Goal: Task Accomplishment & Management: Manage account settings

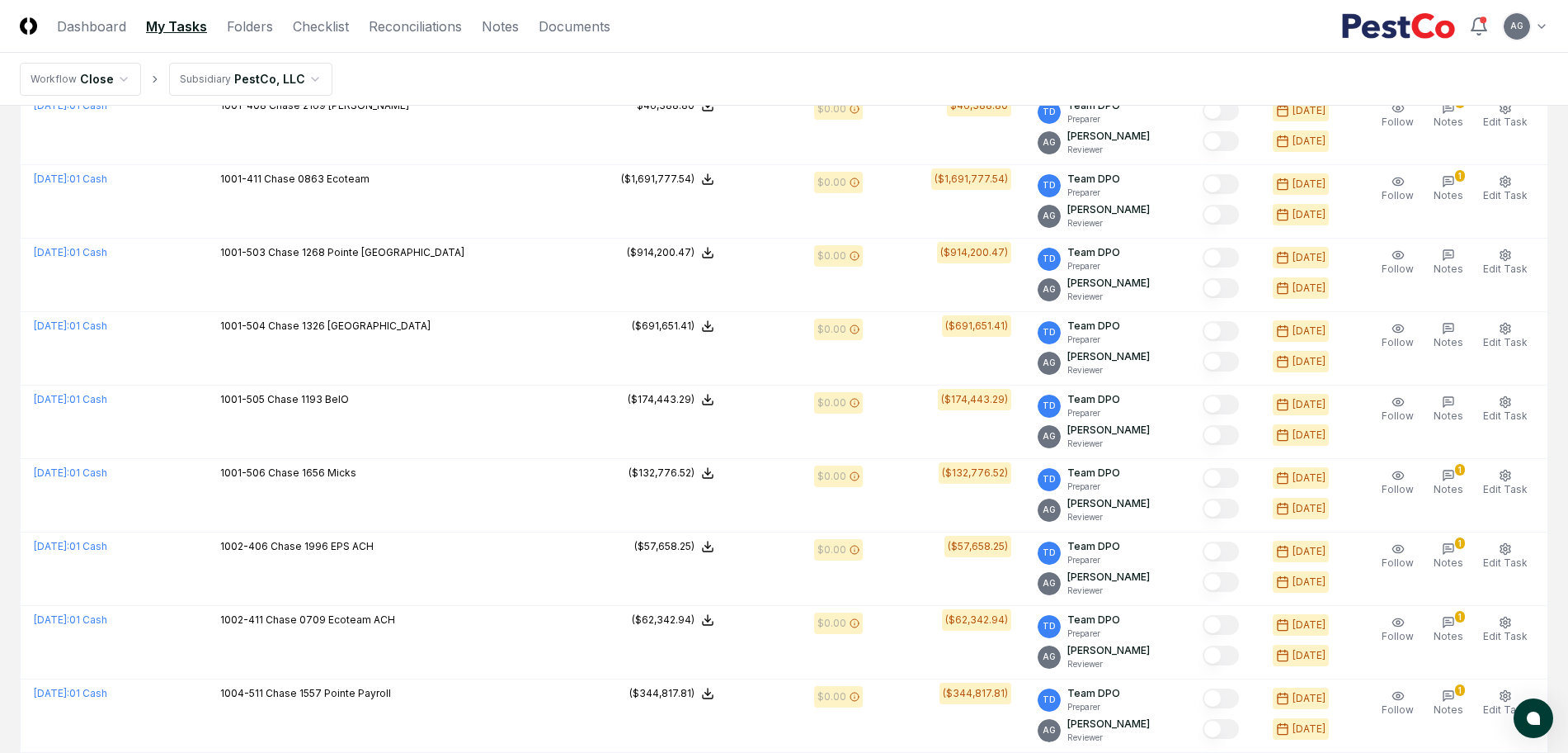
scroll to position [312, 0]
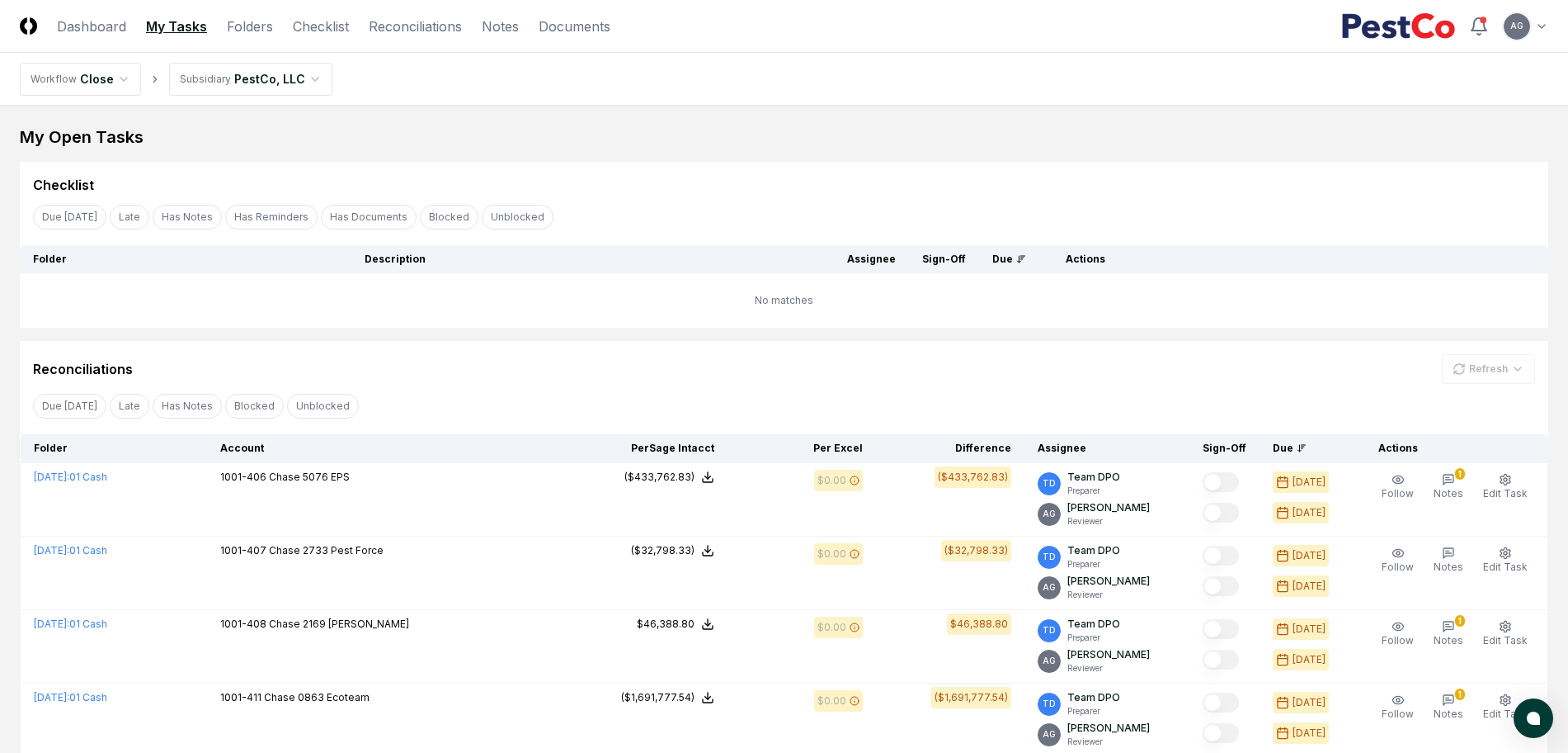
click at [328, 33] on link "Checklist" at bounding box center [320, 26] width 57 height 20
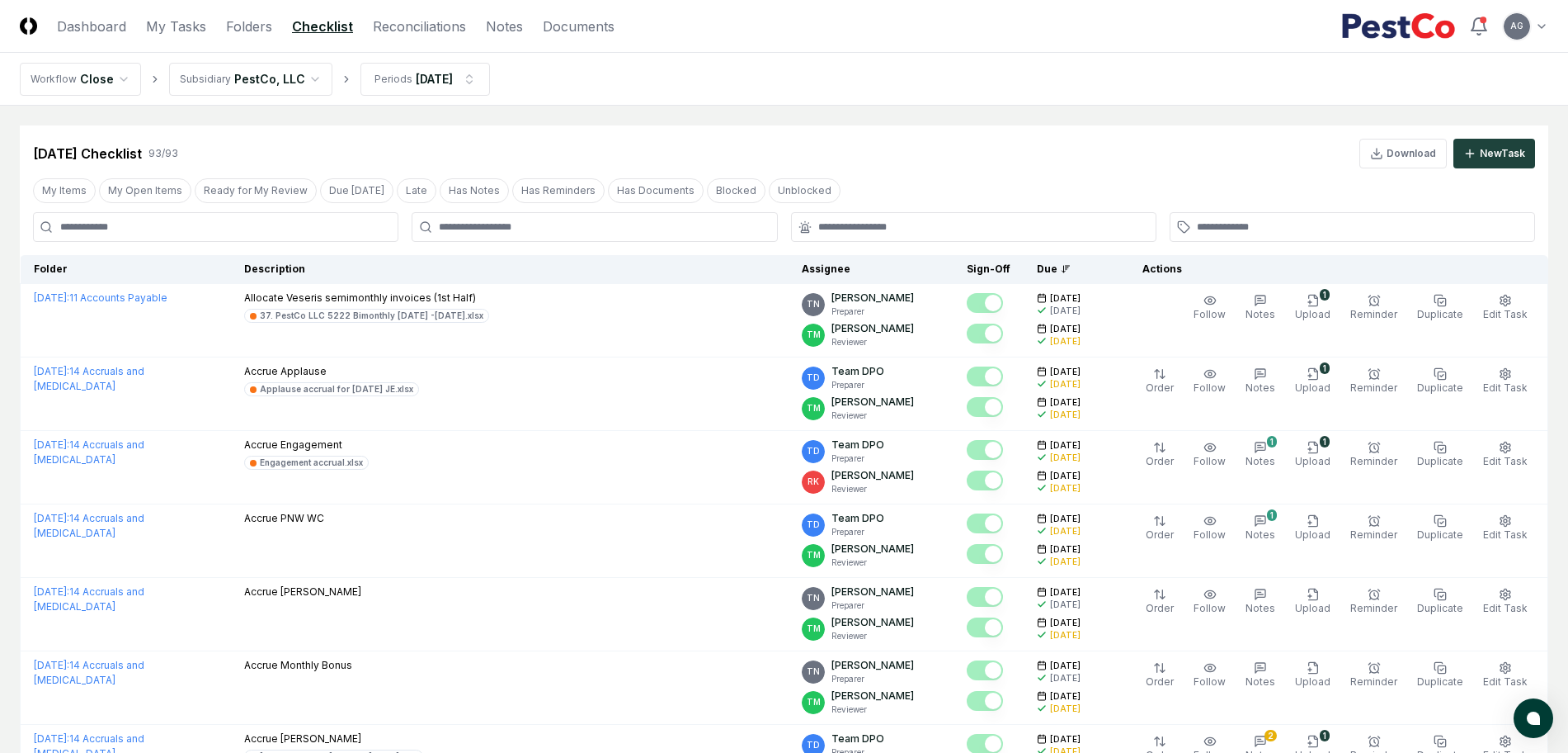
click at [449, 96] on nav "Workflow Close Subsidiary PestCo, LLC Periods [DATE]" at bounding box center [784, 79] width 1568 height 53
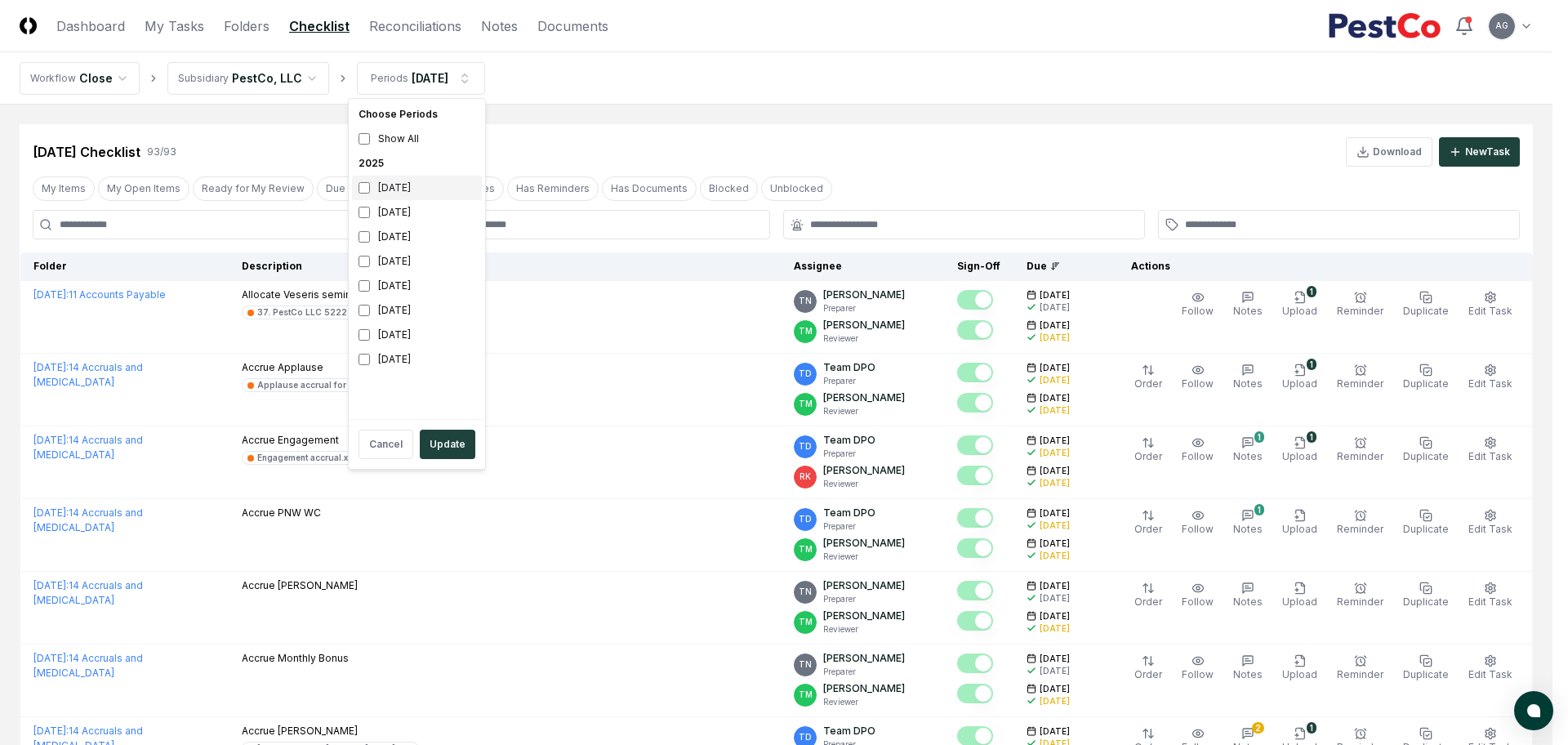
click at [411, 188] on div "[DATE]" at bounding box center [416, 188] width 130 height 25
click at [385, 207] on div "[DATE]" at bounding box center [416, 212] width 130 height 25
click at [466, 448] on button "Update" at bounding box center [447, 444] width 56 height 29
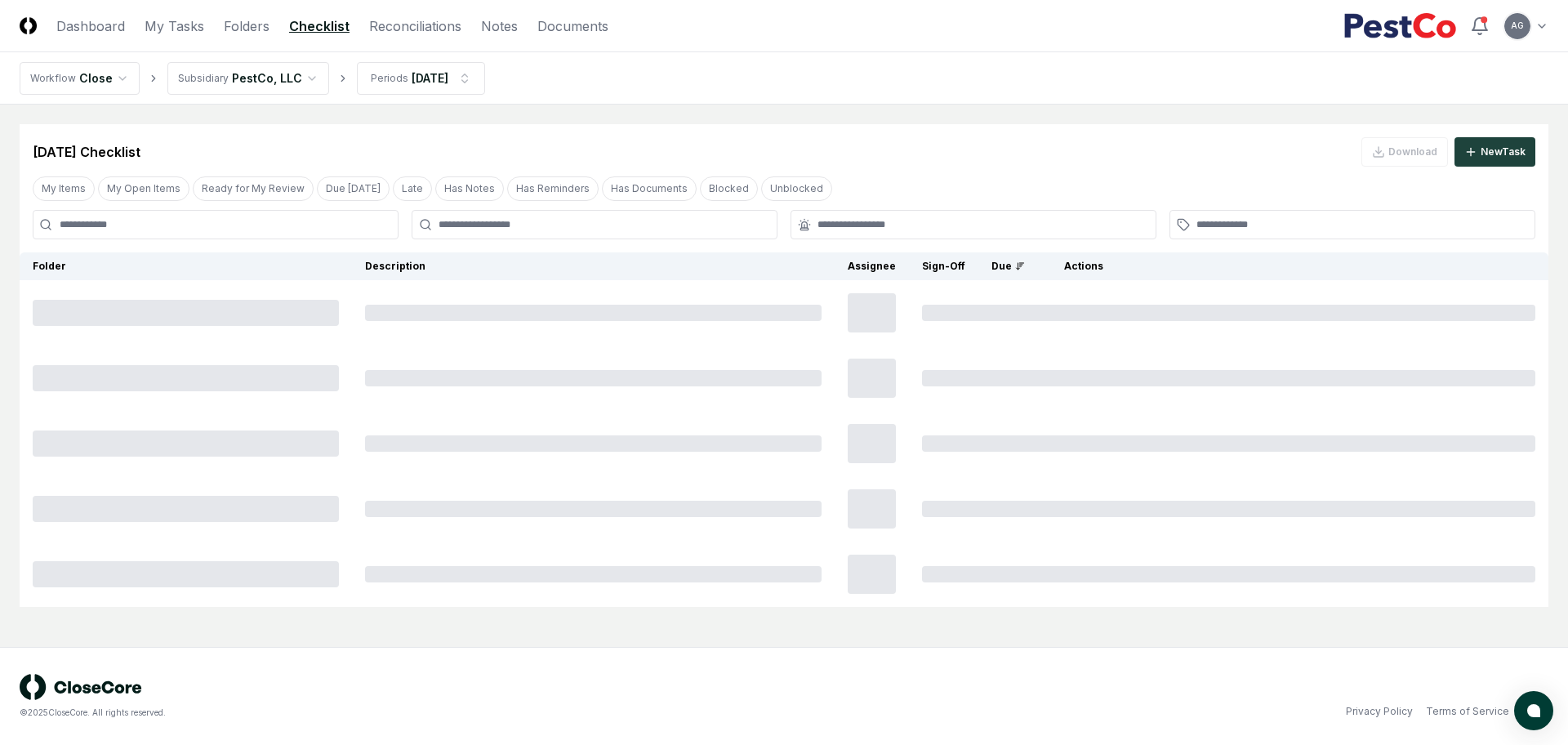
click at [716, 101] on nav "Workflow Close Subsidiary PestCo, LLC Periods [DATE]" at bounding box center [784, 78] width 1568 height 52
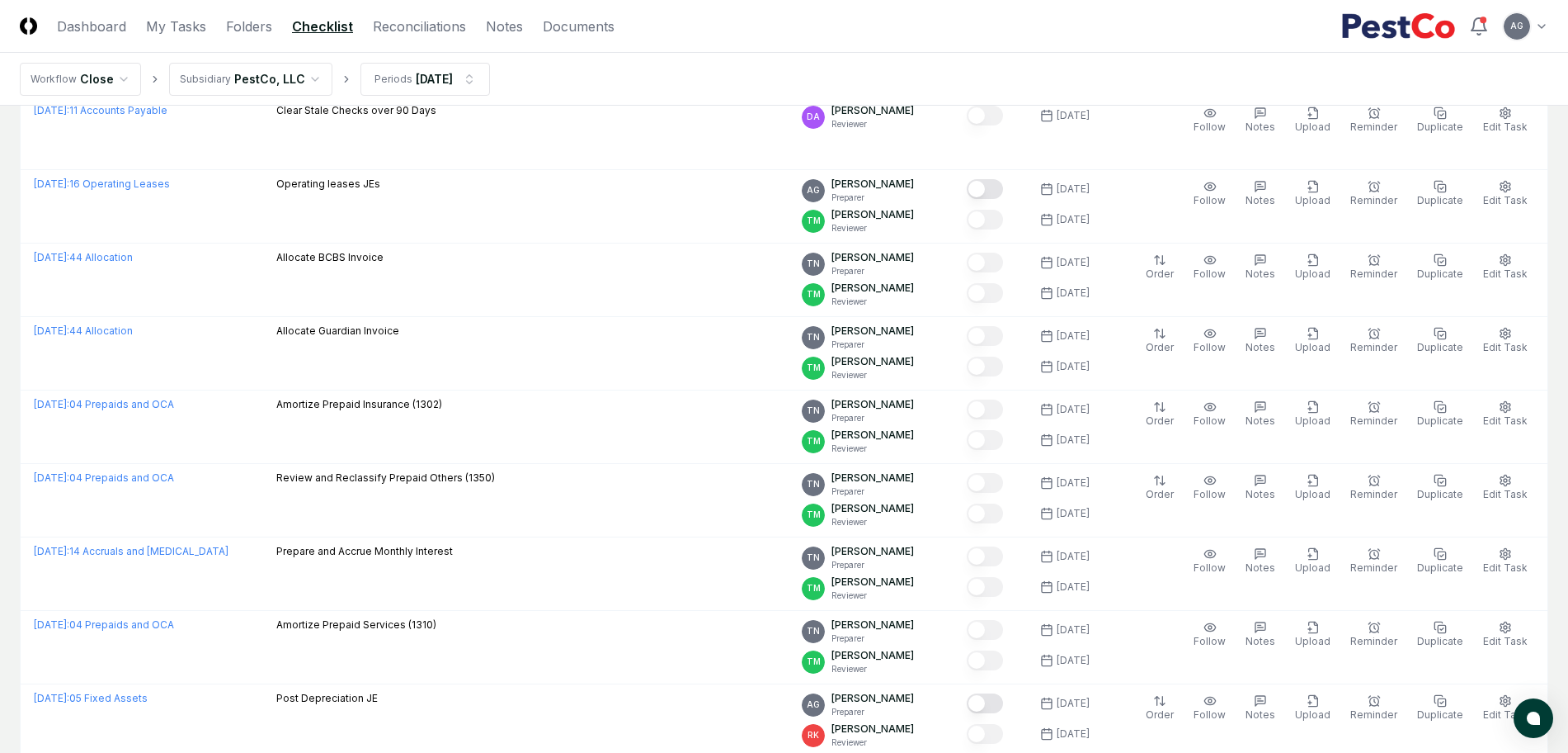
scroll to position [1547, 0]
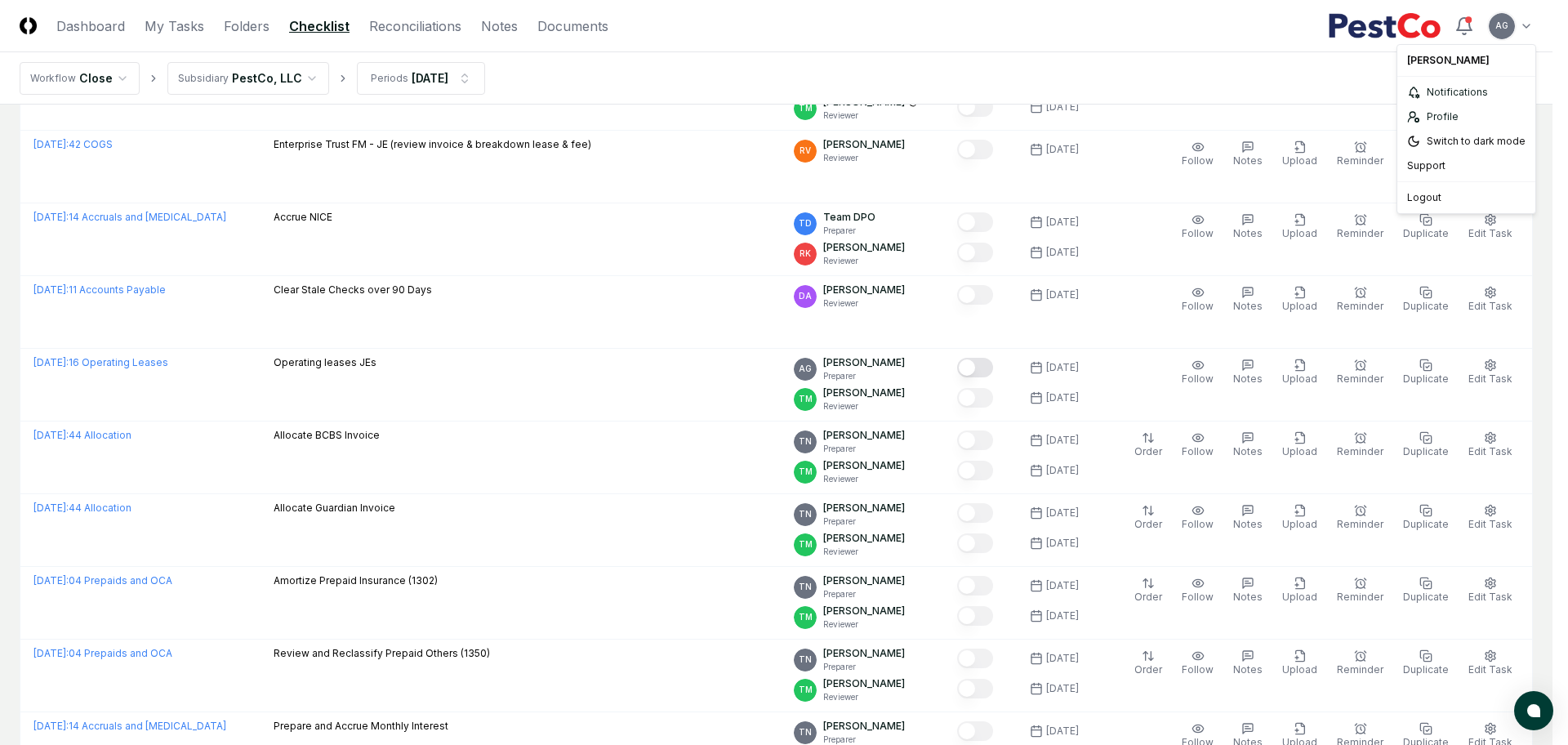
click at [1520, 19] on html "CloseCore Dashboard My Tasks Folders Checklist Reconciliations Notes Documents …" at bounding box center [784, 502] width 1568 height 4065
click at [1479, 118] on div "Profile" at bounding box center [1466, 117] width 131 height 25
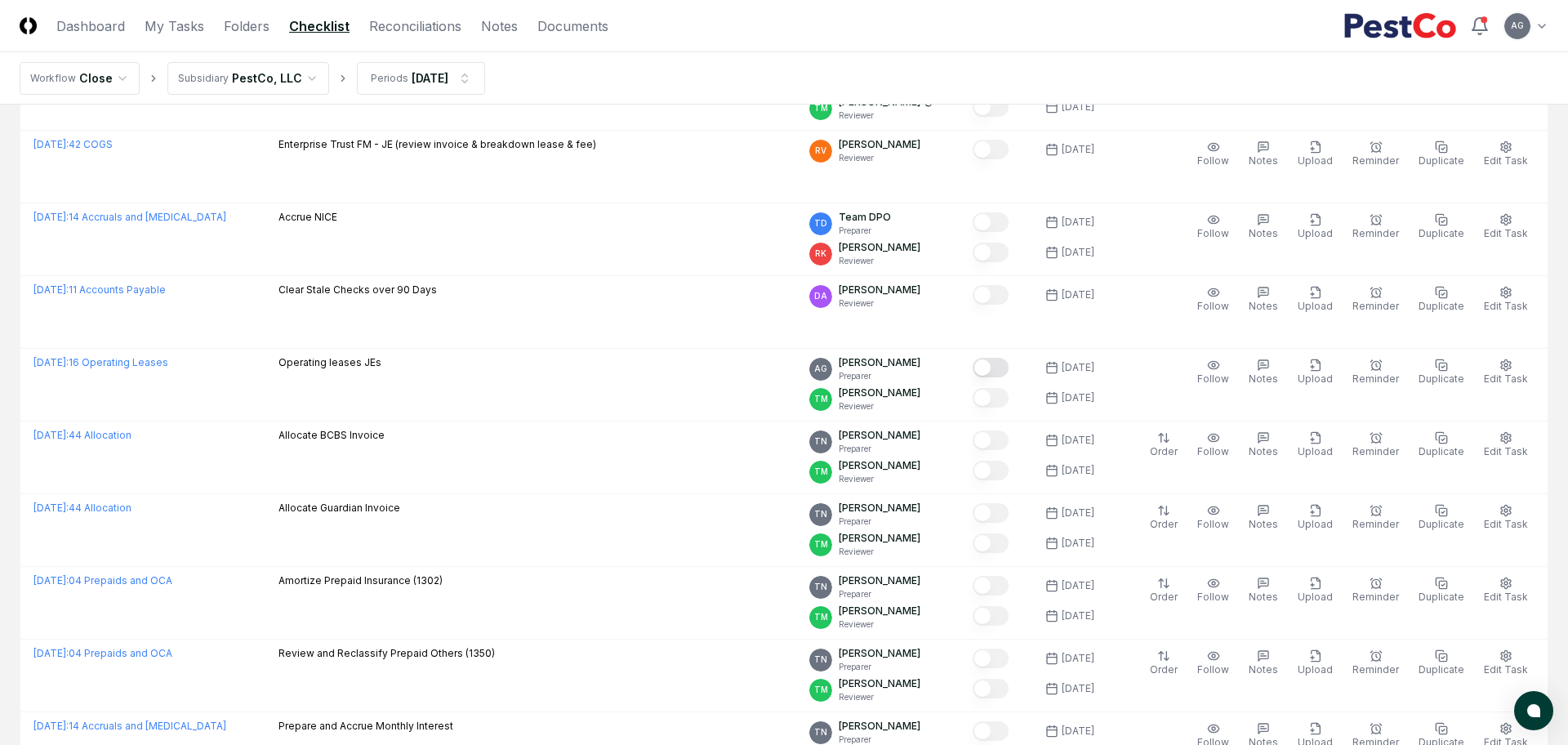
click at [1508, 29] on html "CloseCore Dashboard My Tasks Folders Checklist Reconciliations Notes Documents …" at bounding box center [784, 502] width 1568 height 4065
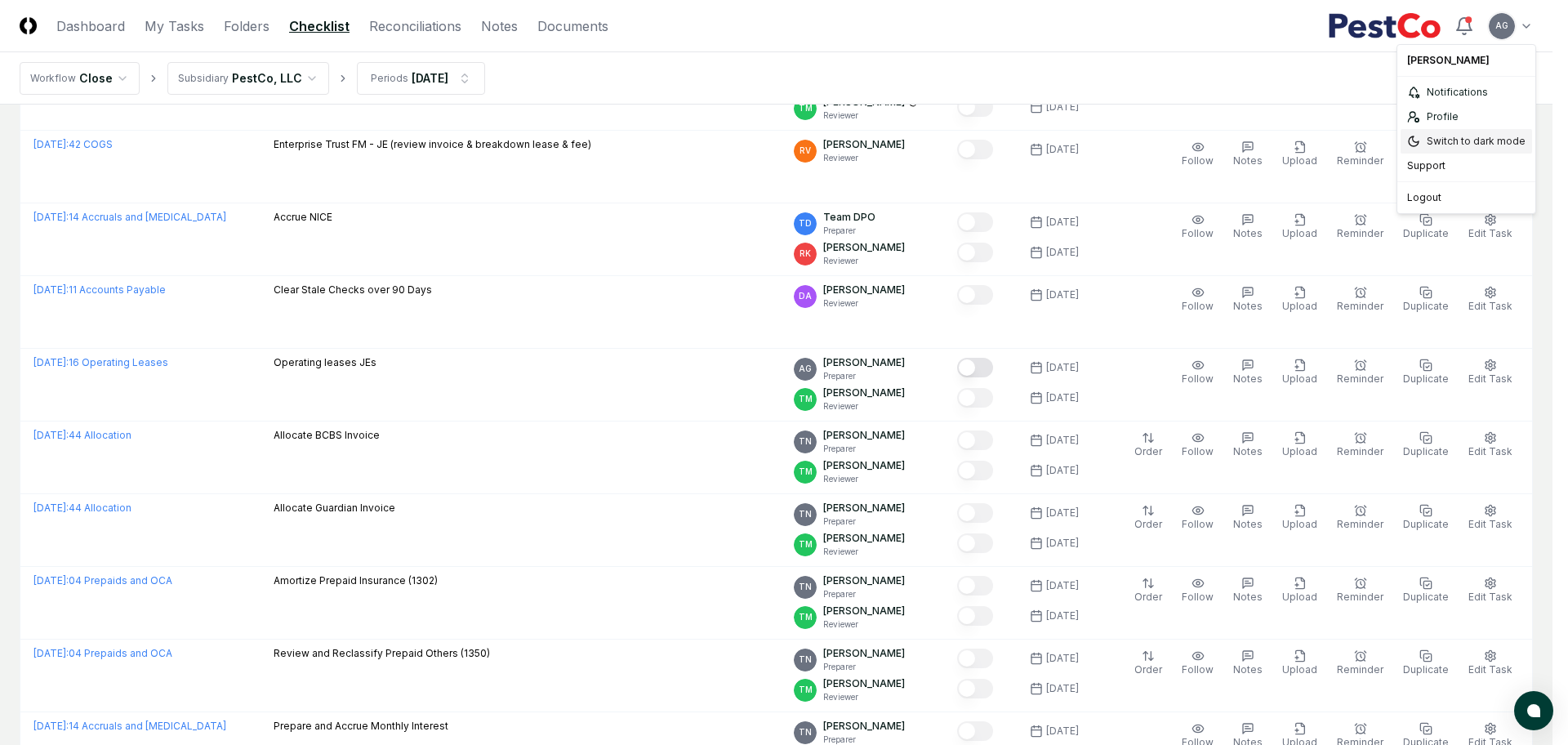
click at [1455, 140] on div "Switch to dark mode" at bounding box center [1466, 141] width 131 height 25
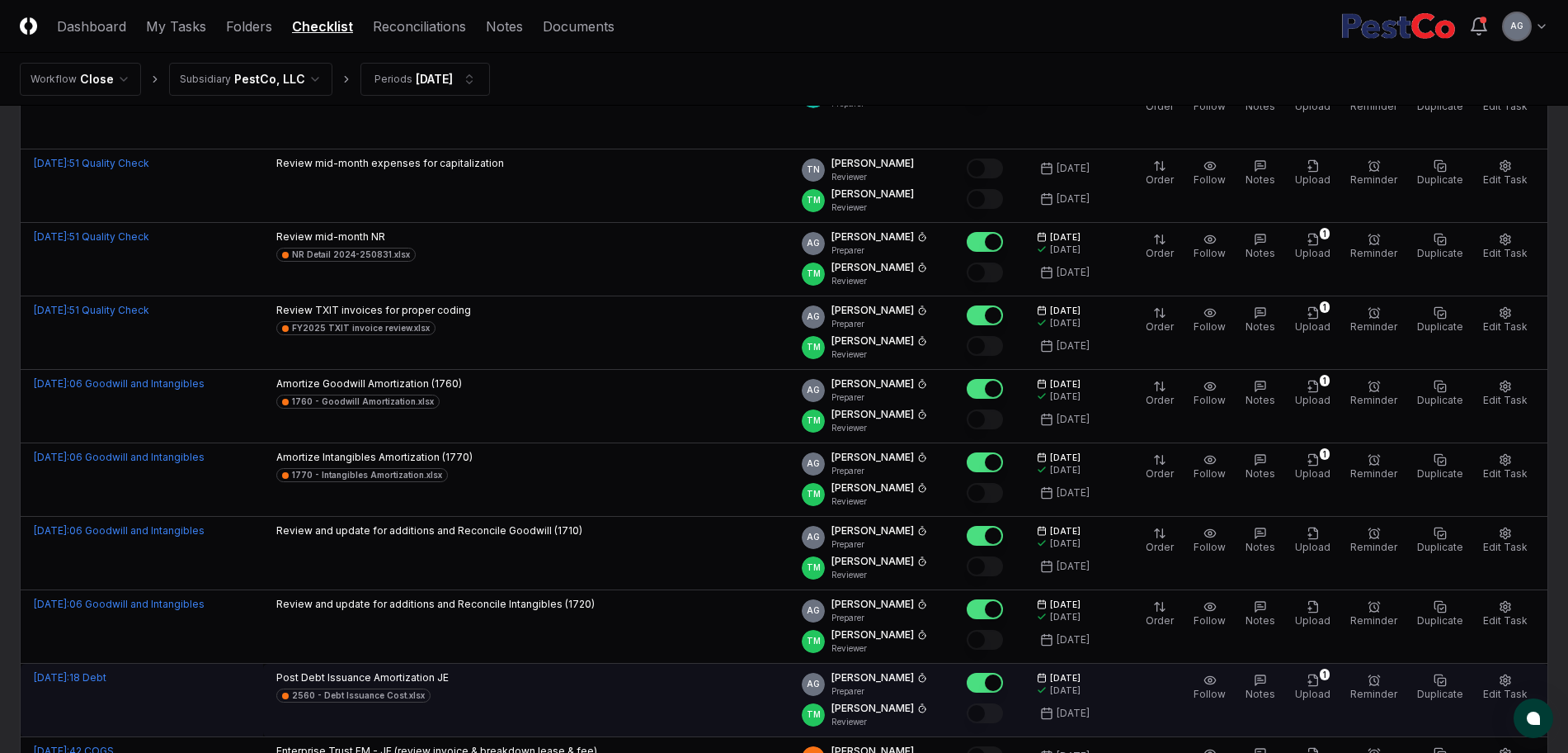
scroll to position [929, 0]
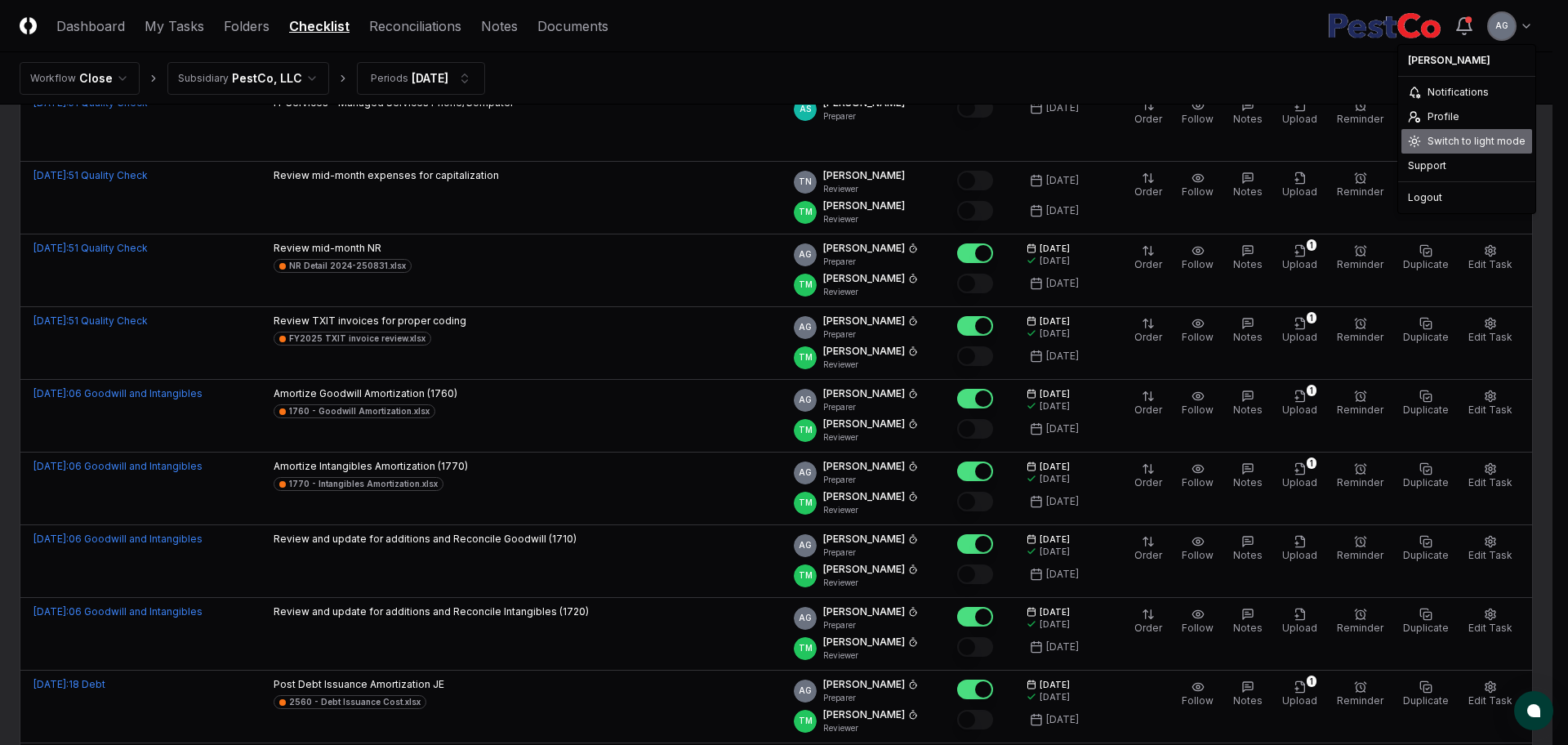
click at [1446, 137] on div "Switch to light mode" at bounding box center [1466, 141] width 131 height 25
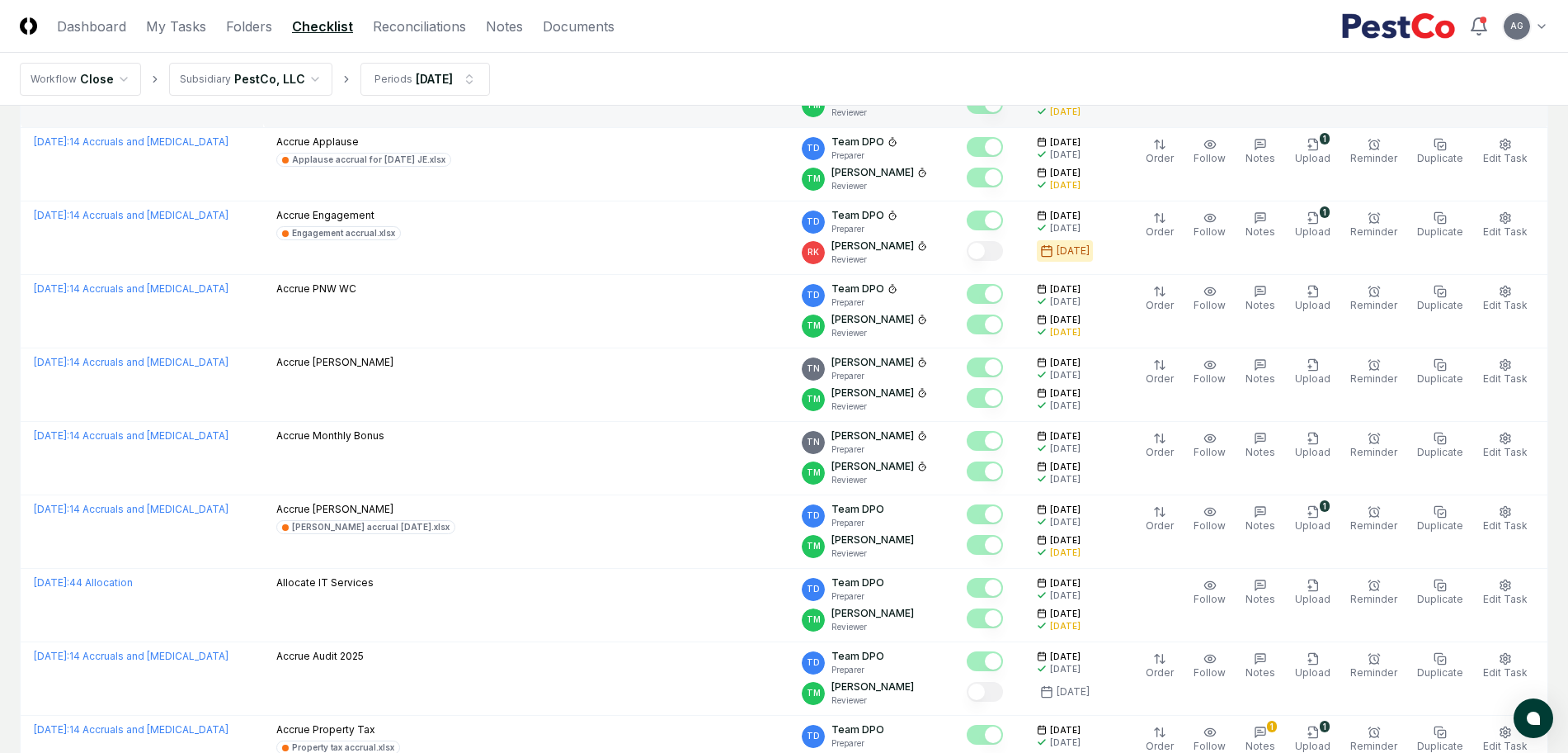
scroll to position [0, 0]
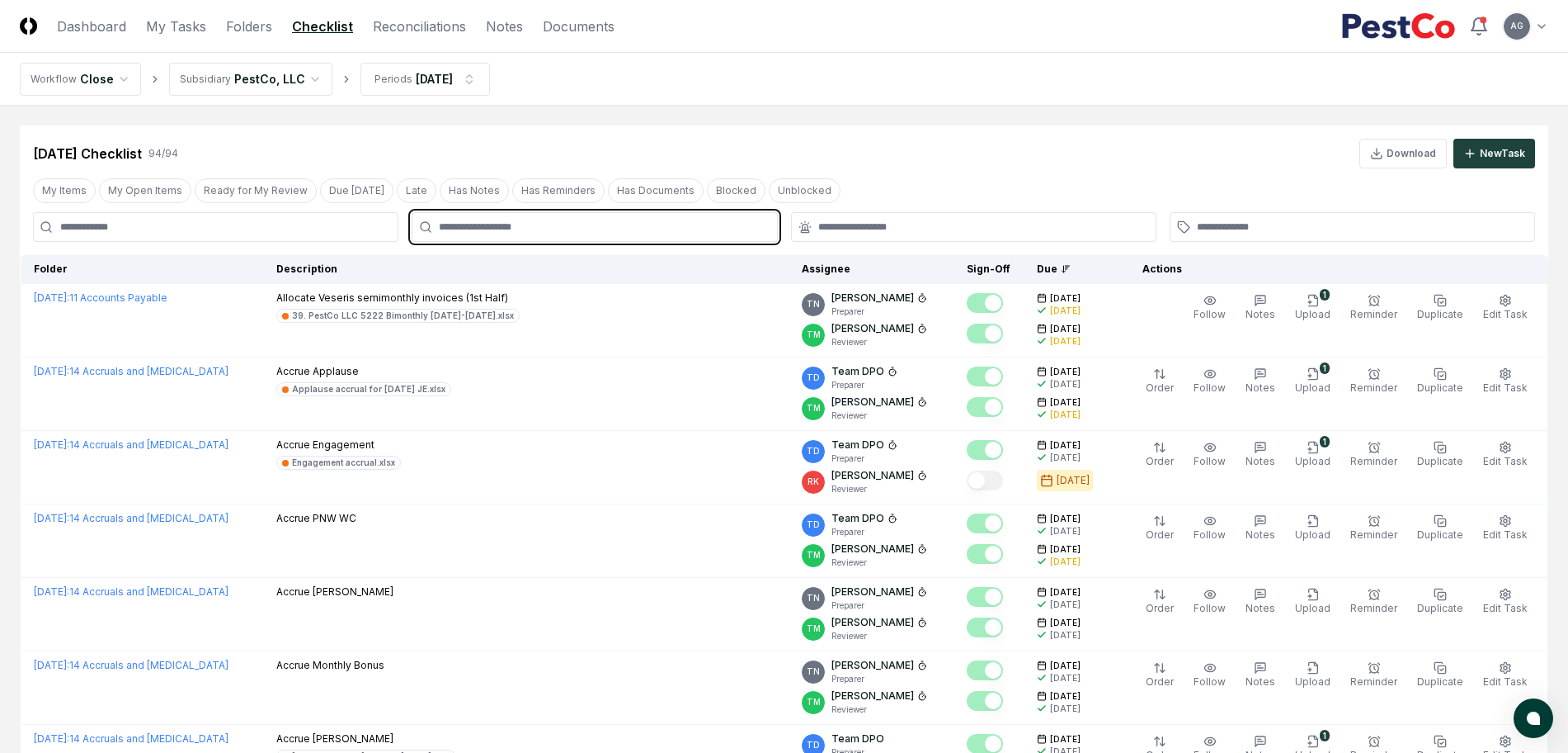
click at [497, 221] on input "text" at bounding box center [602, 227] width 327 height 15
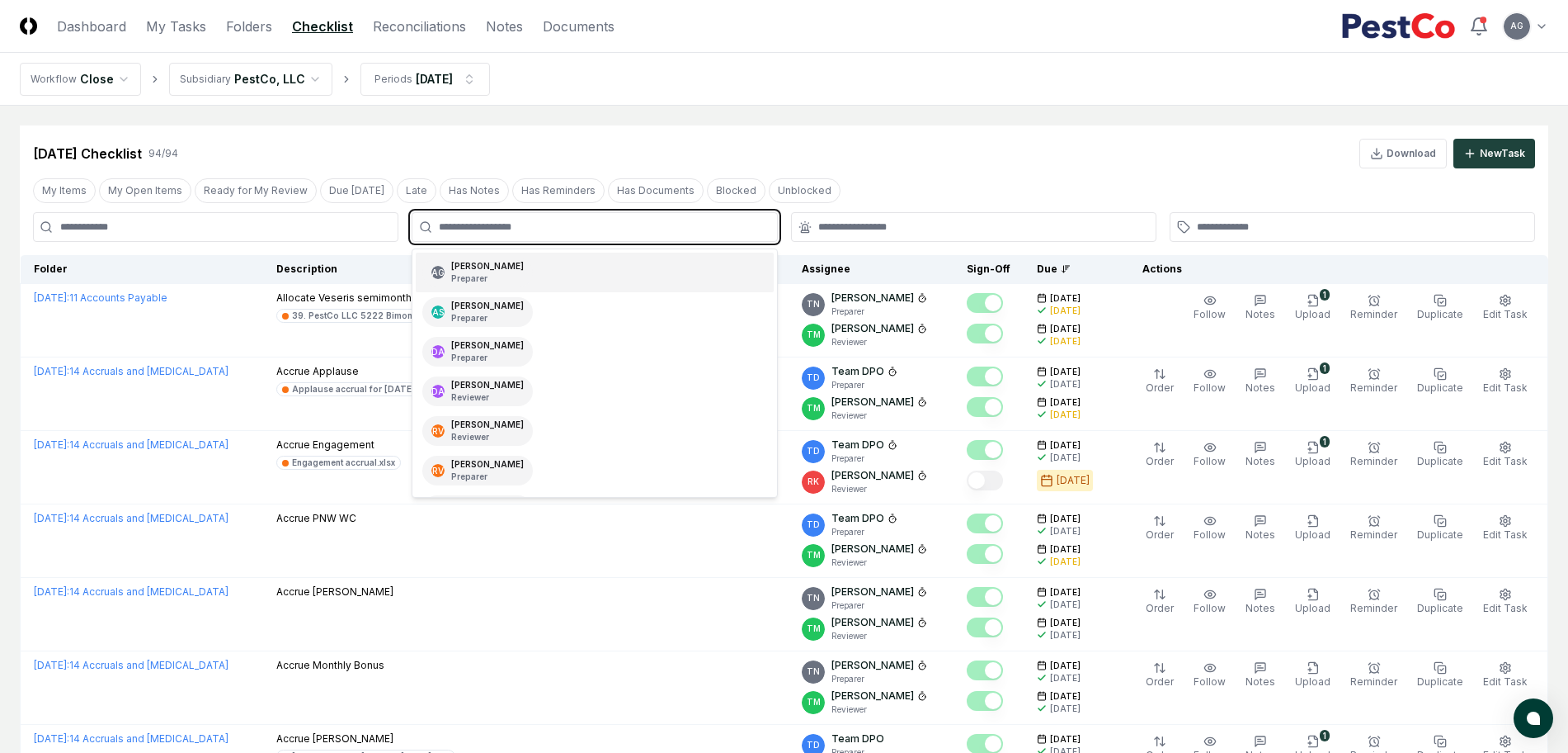
click at [512, 265] on div "[PERSON_NAME] Preparer" at bounding box center [487, 273] width 73 height 25
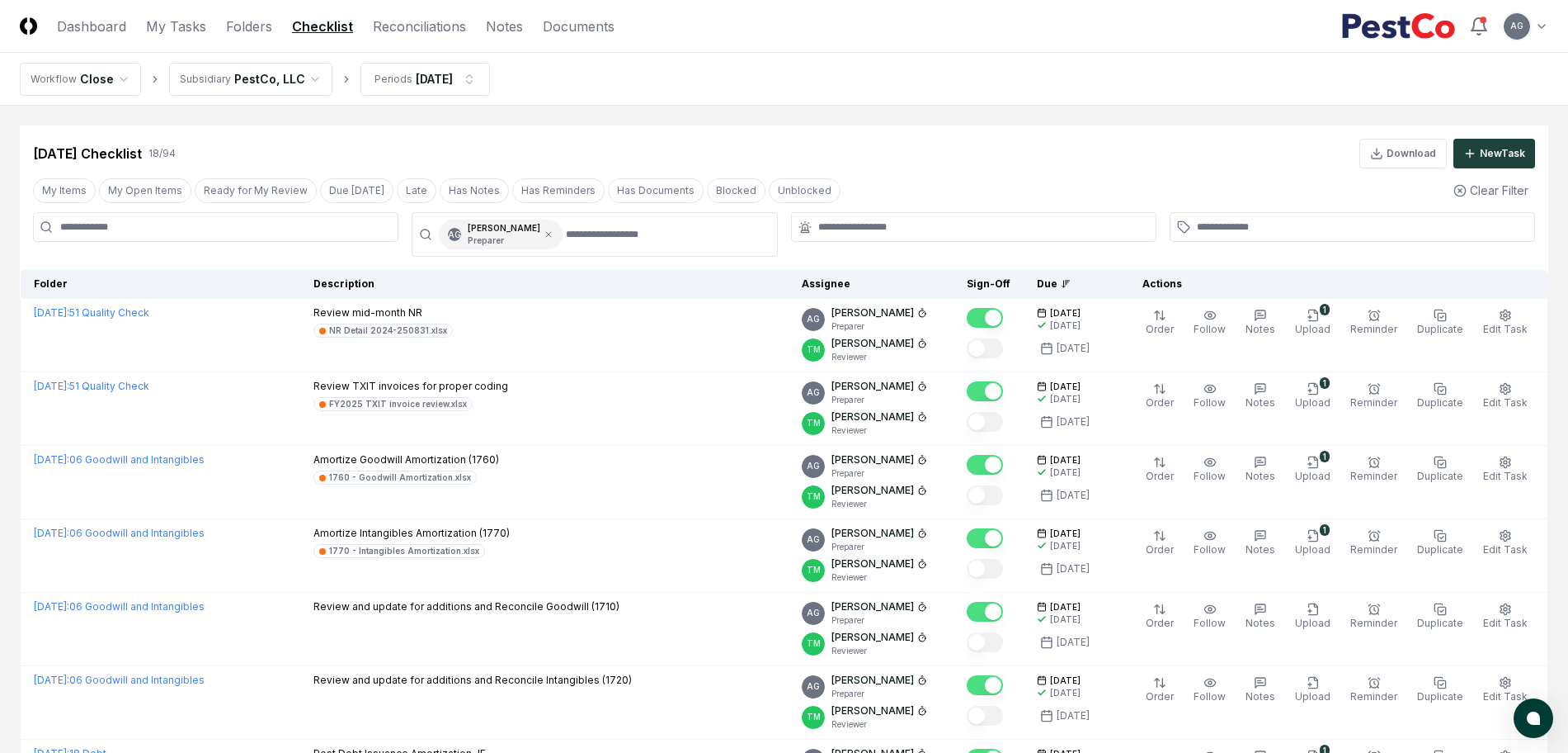
click at [901, 145] on div "[DATE] Checklist 18 / 94 Download New Task" at bounding box center [784, 153] width 1503 height 30
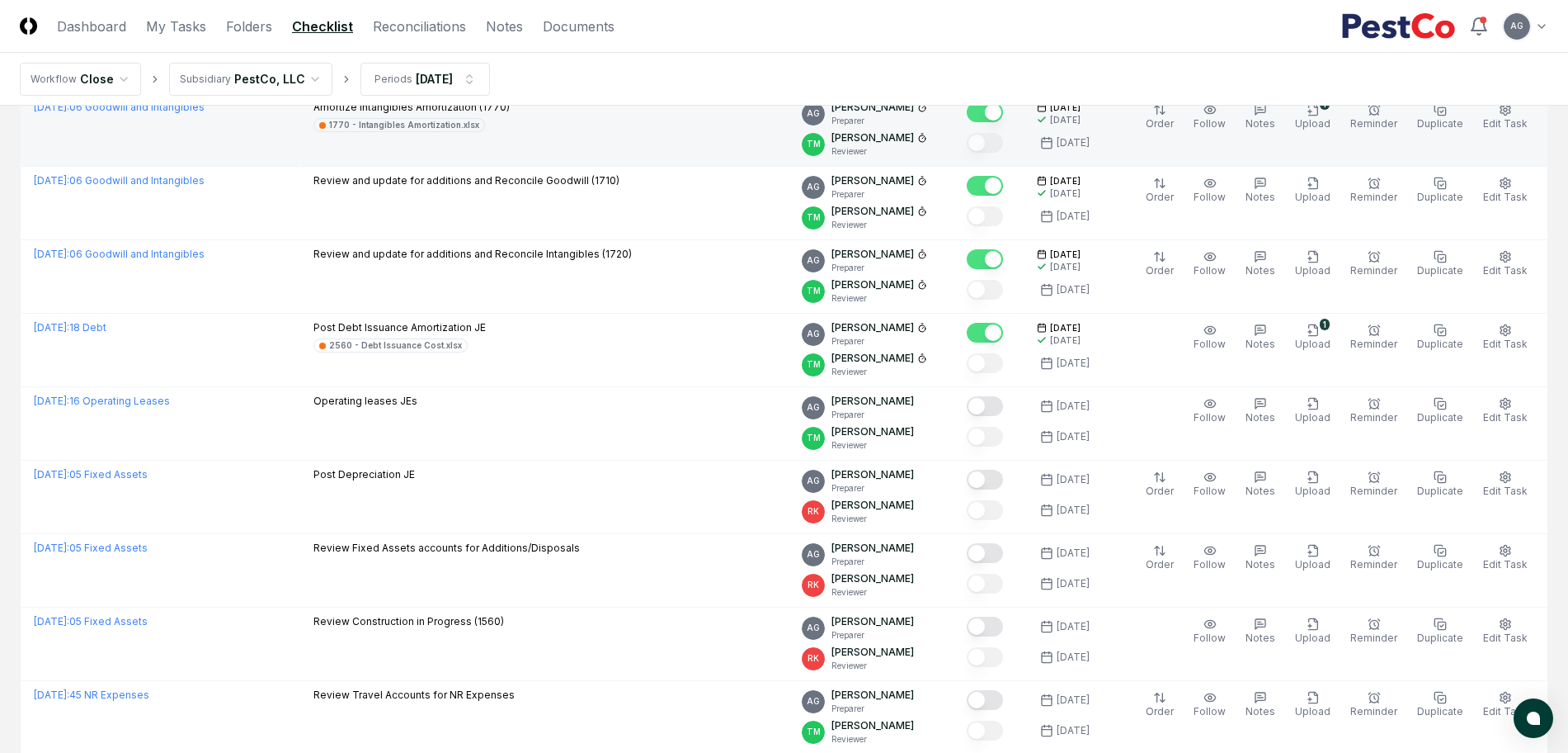
scroll to position [413, 0]
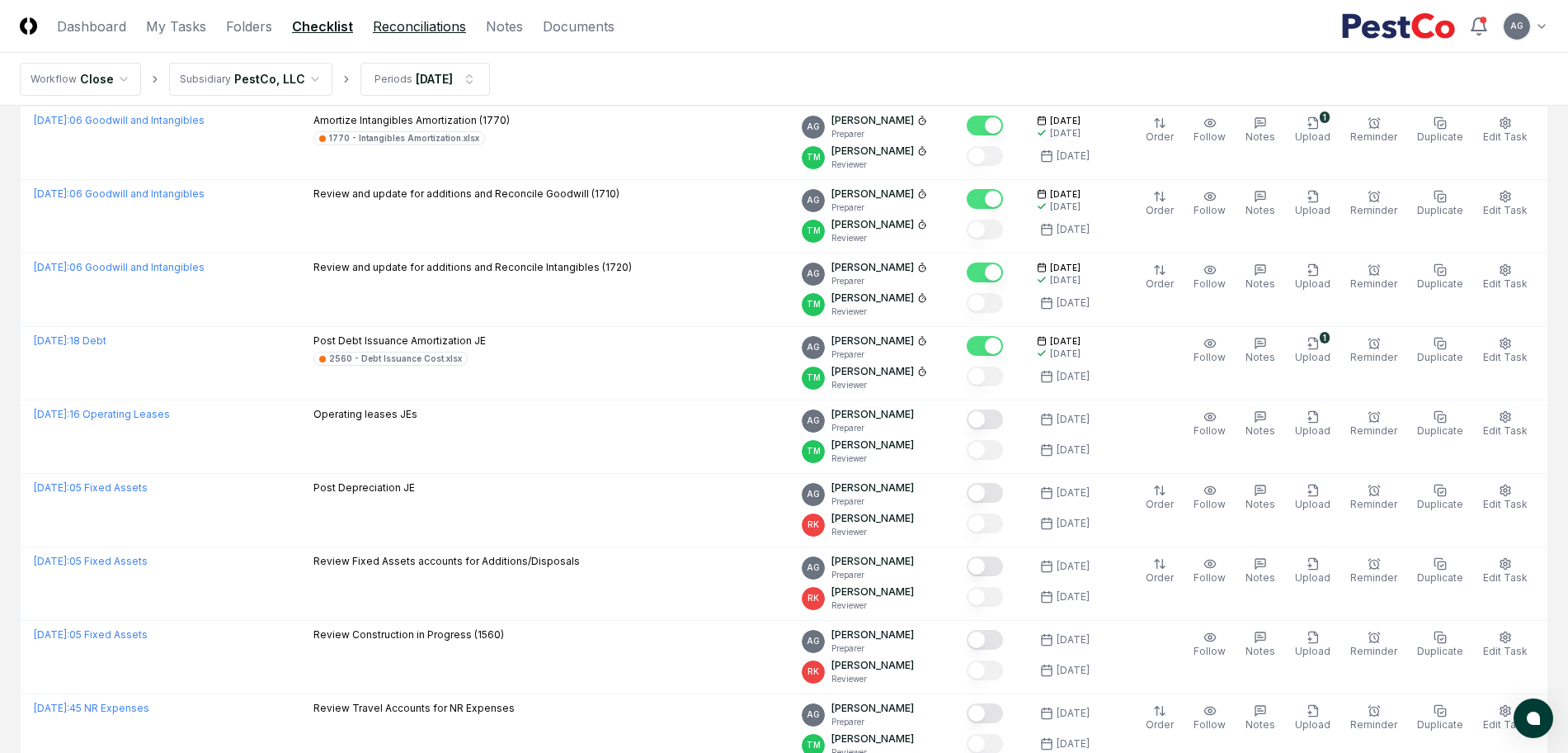
click at [407, 24] on link "Reconciliations" at bounding box center [420, 26] width 93 height 20
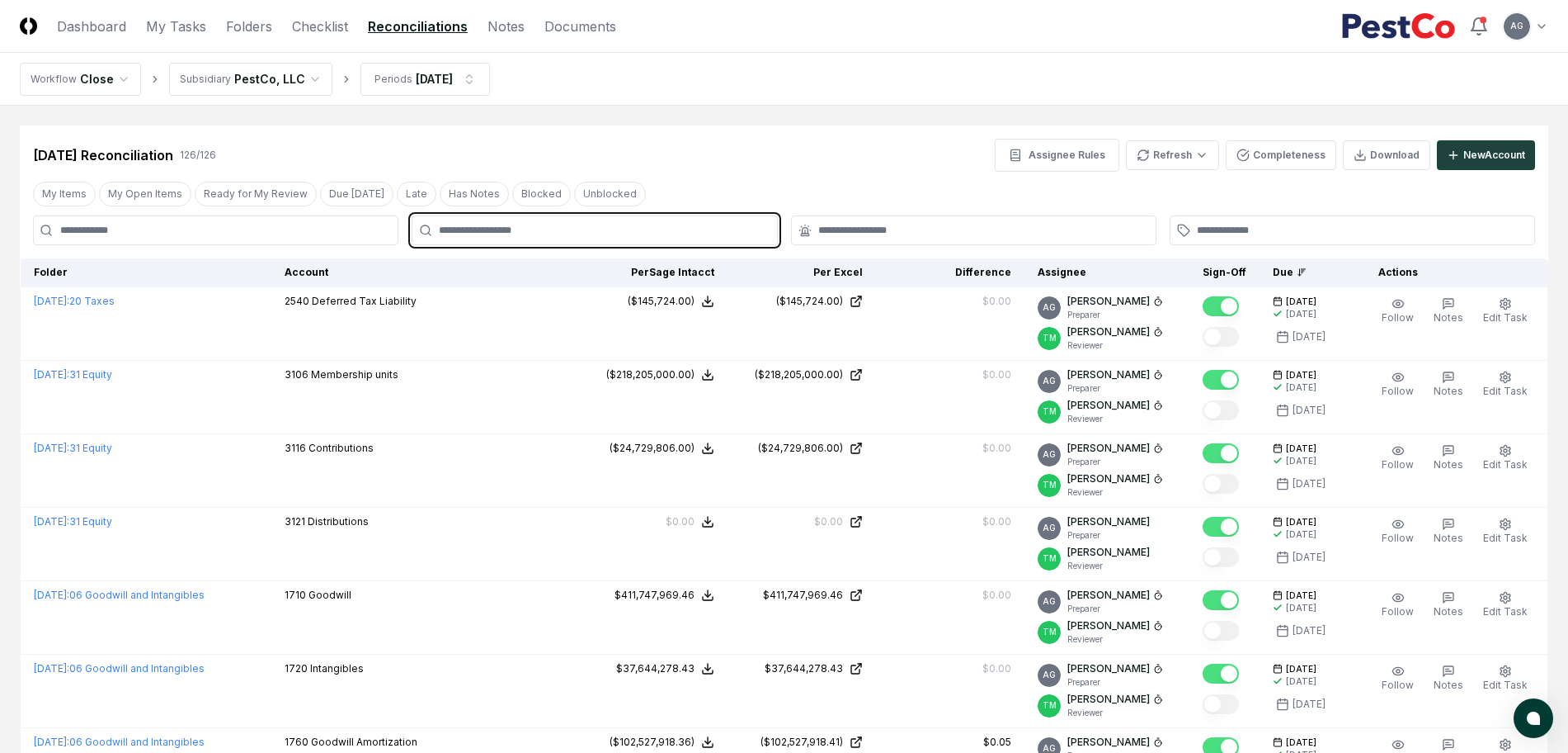
click at [624, 232] on input "text" at bounding box center [602, 230] width 327 height 15
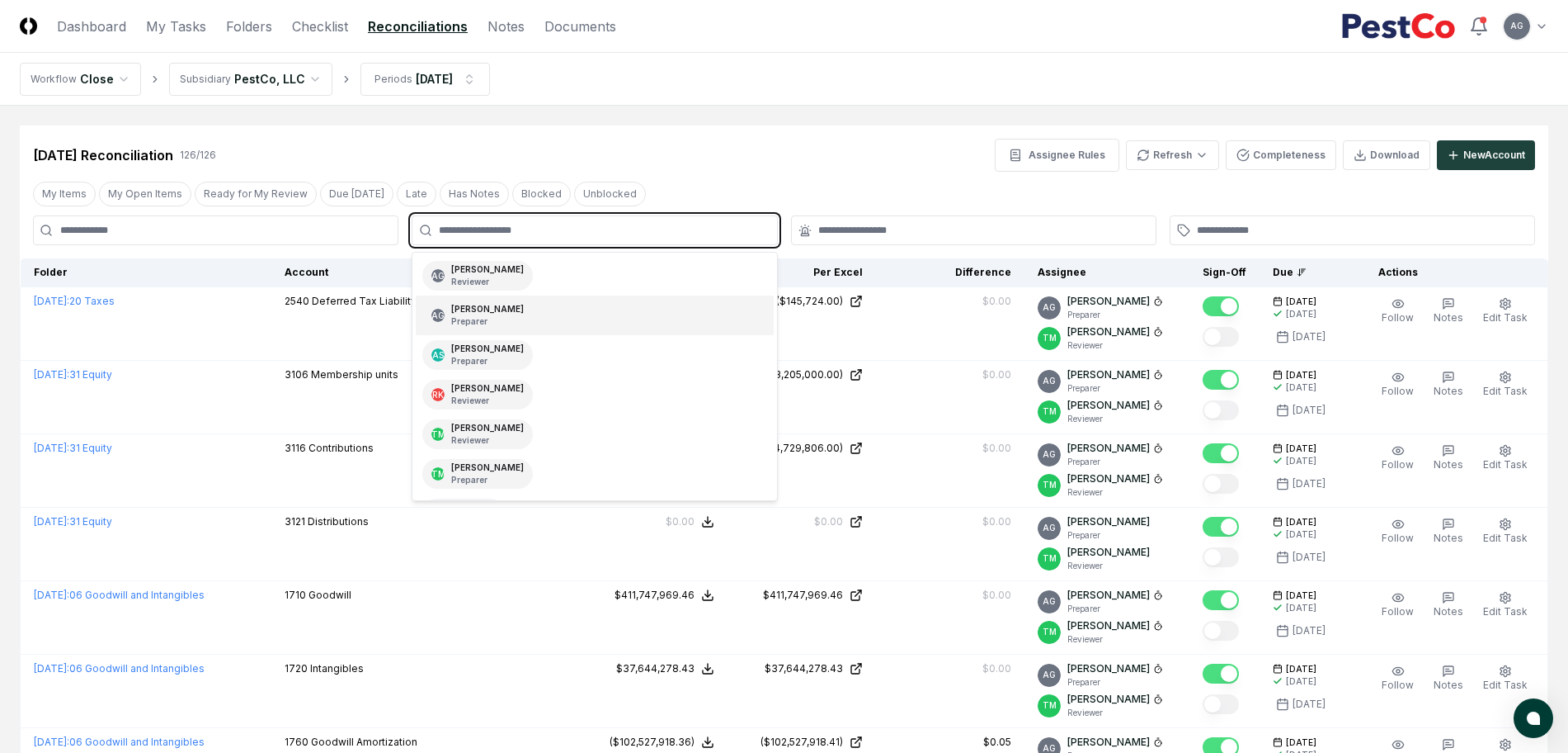
click at [587, 311] on div "AG [PERSON_NAME] Preparer" at bounding box center [594, 315] width 357 height 39
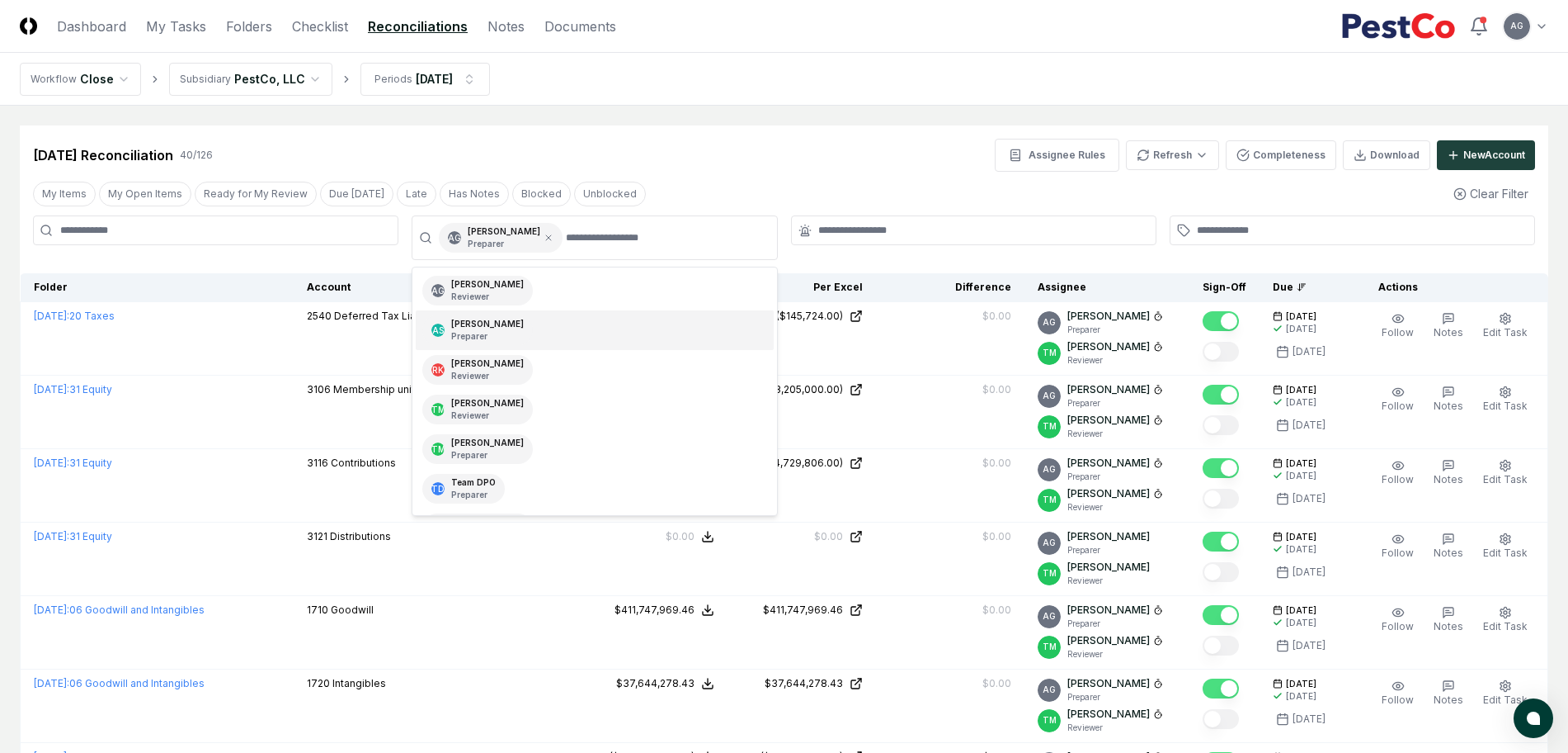
click at [785, 159] on div "[DATE] Reconciliation 40 / 126 Assignee Rules Refresh Completeness Download New…" at bounding box center [784, 154] width 1503 height 33
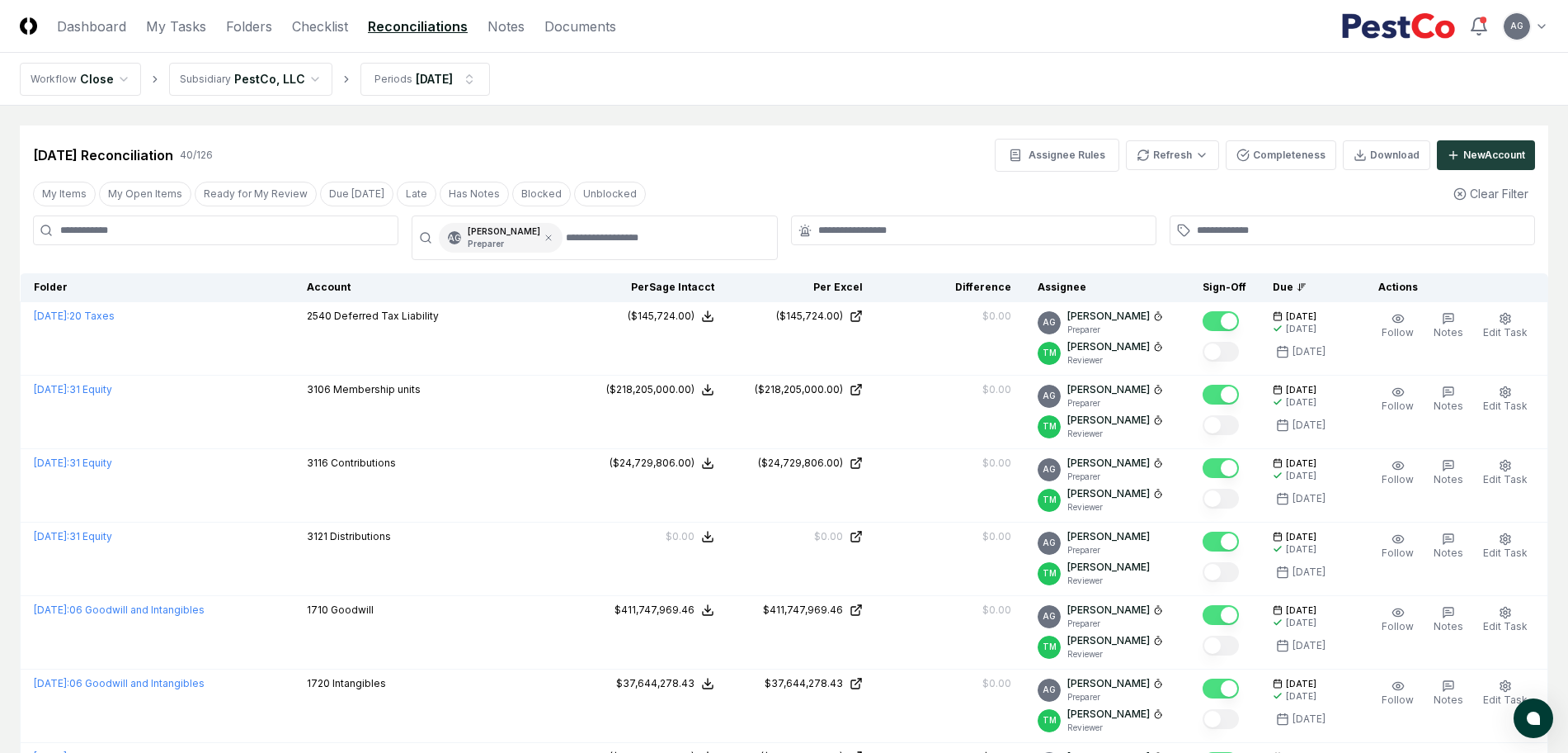
click at [825, 221] on div at bounding box center [973, 230] width 365 height 30
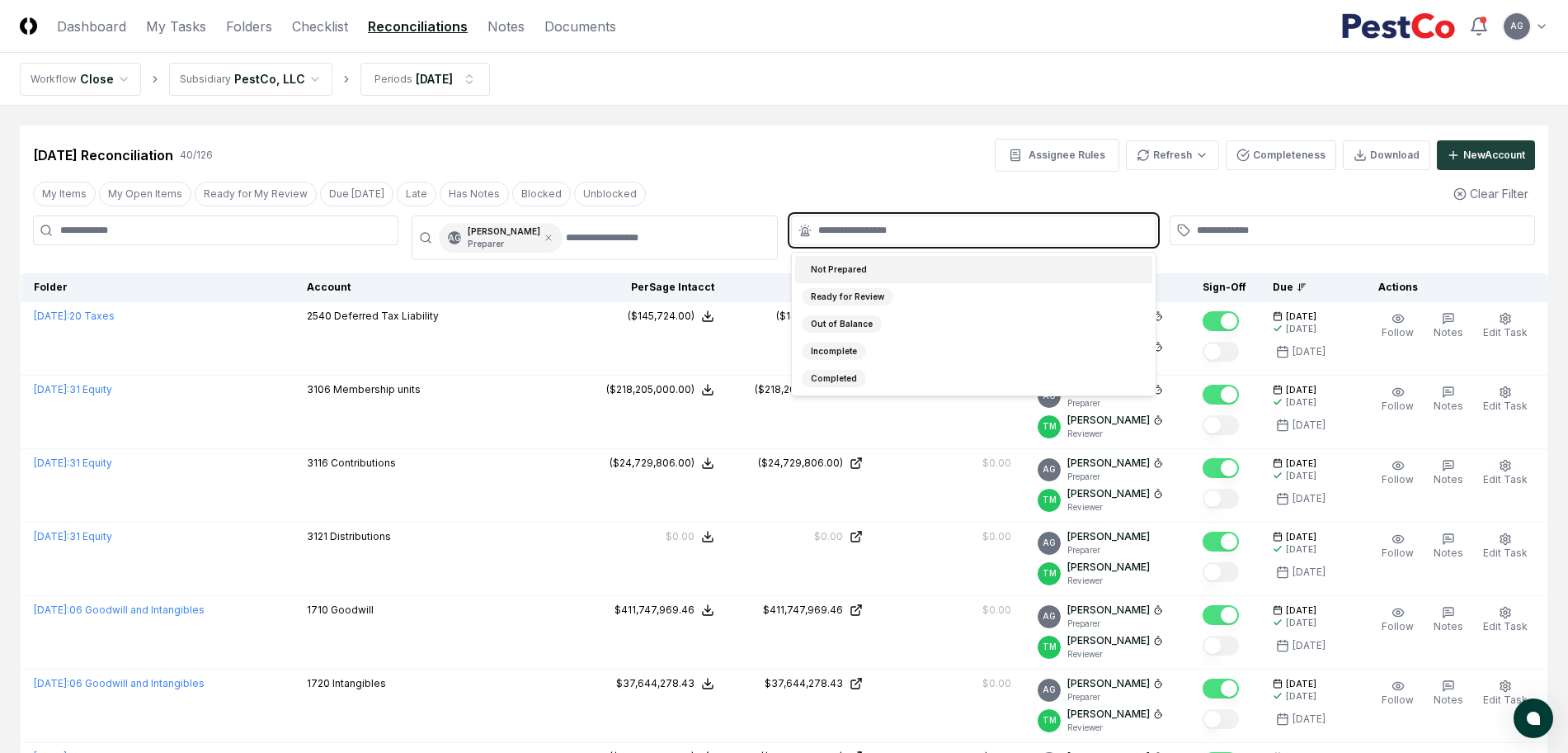
click at [832, 235] on input "text" at bounding box center [981, 230] width 327 height 15
click at [875, 268] on div "Not Prepared" at bounding box center [974, 269] width 357 height 27
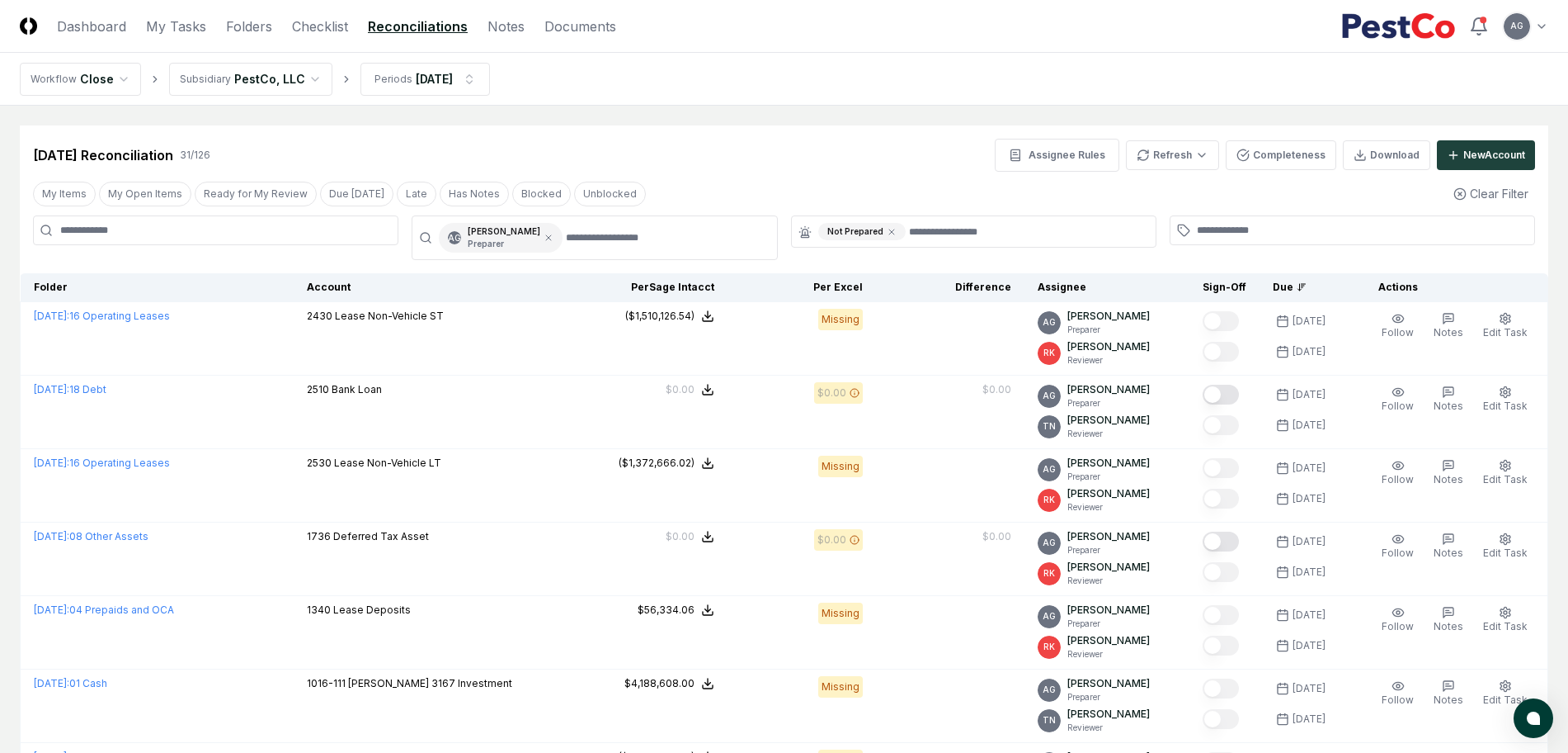
click at [858, 136] on div "[DATE] Reconciliation 31 / 126 Assignee Rules Refresh Completeness Download New…" at bounding box center [784, 148] width 1529 height 46
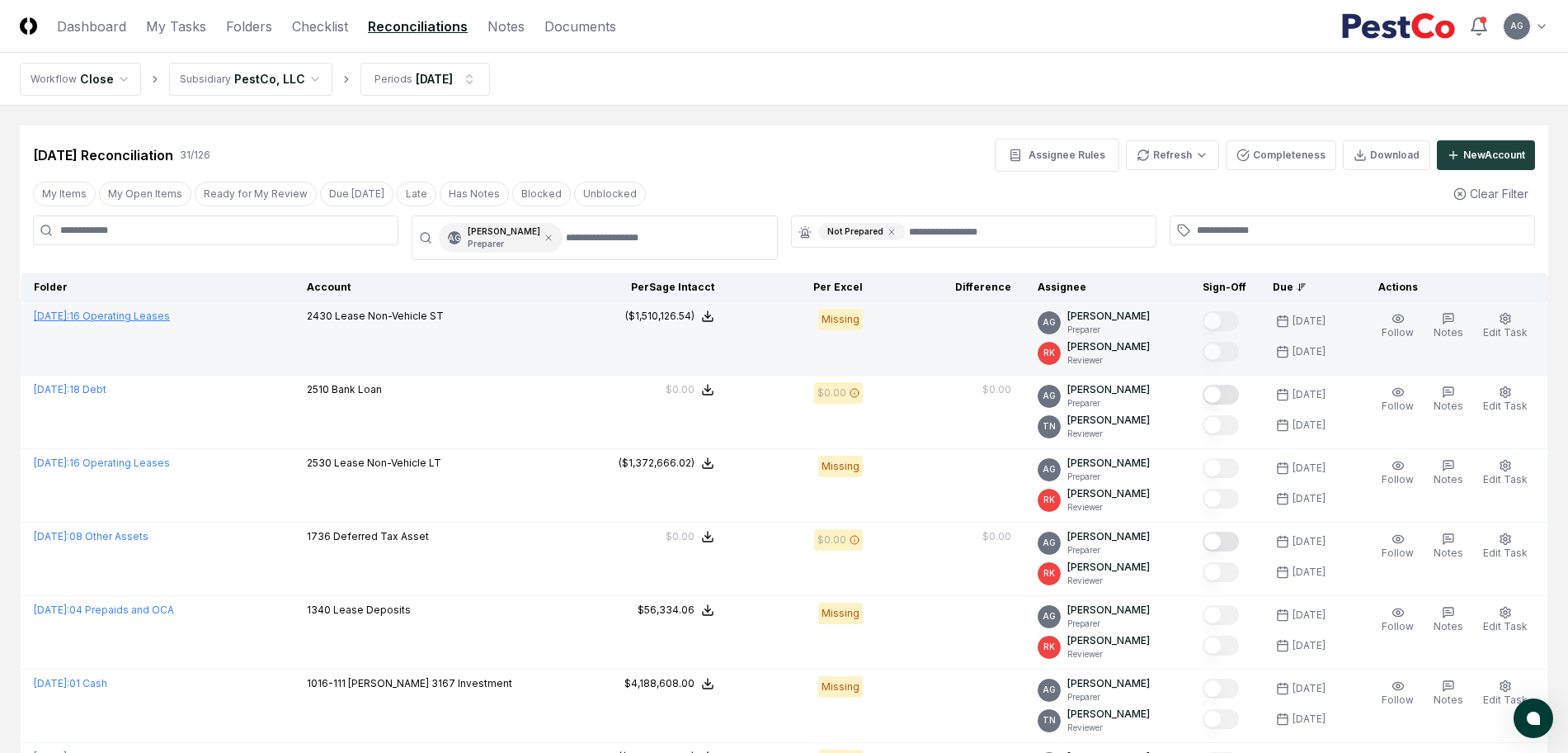
click at [170, 318] on link "[DATE] : 16 Operating Leases" at bounding box center [102, 316] width 136 height 13
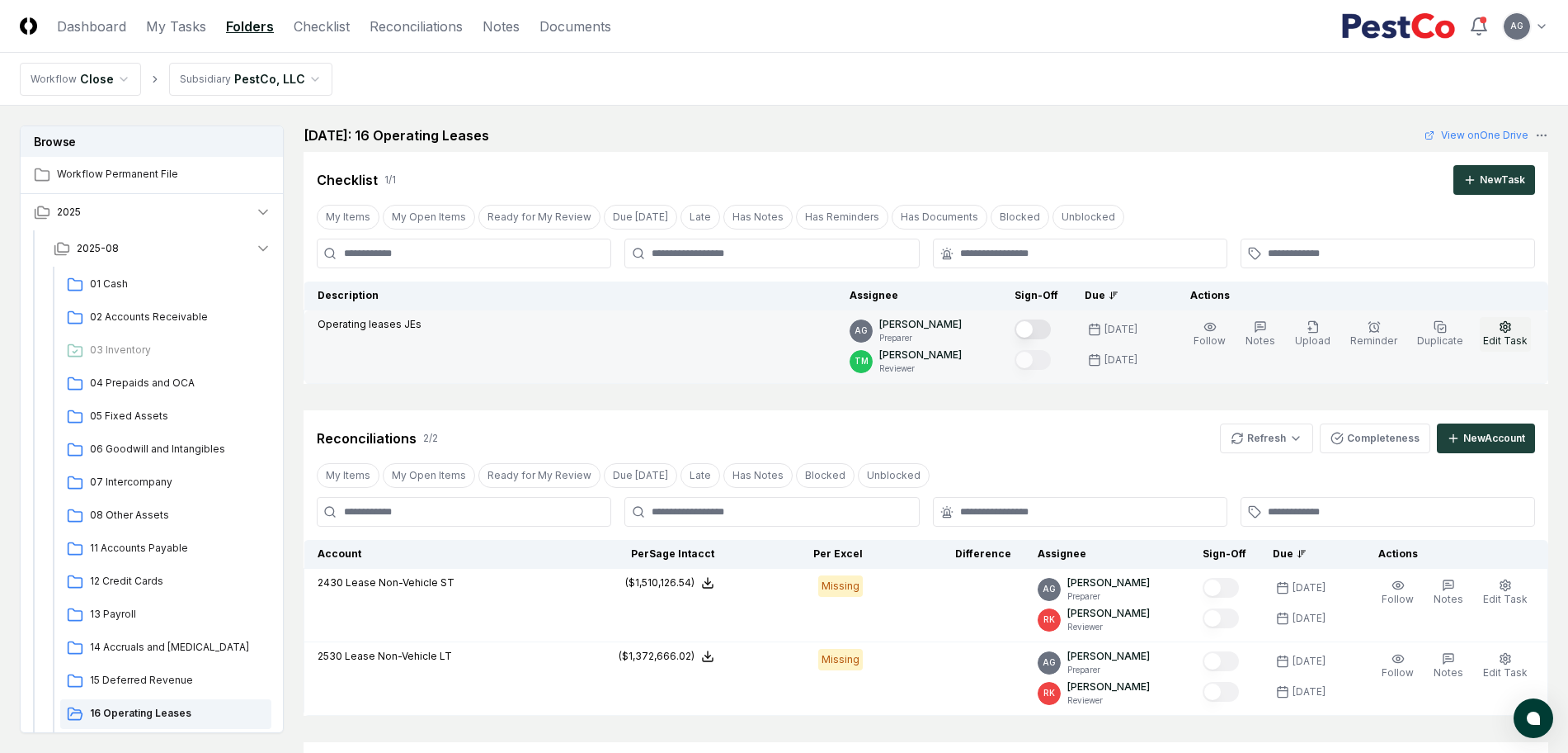
click at [1516, 330] on button "Edit Task" at bounding box center [1505, 334] width 51 height 35
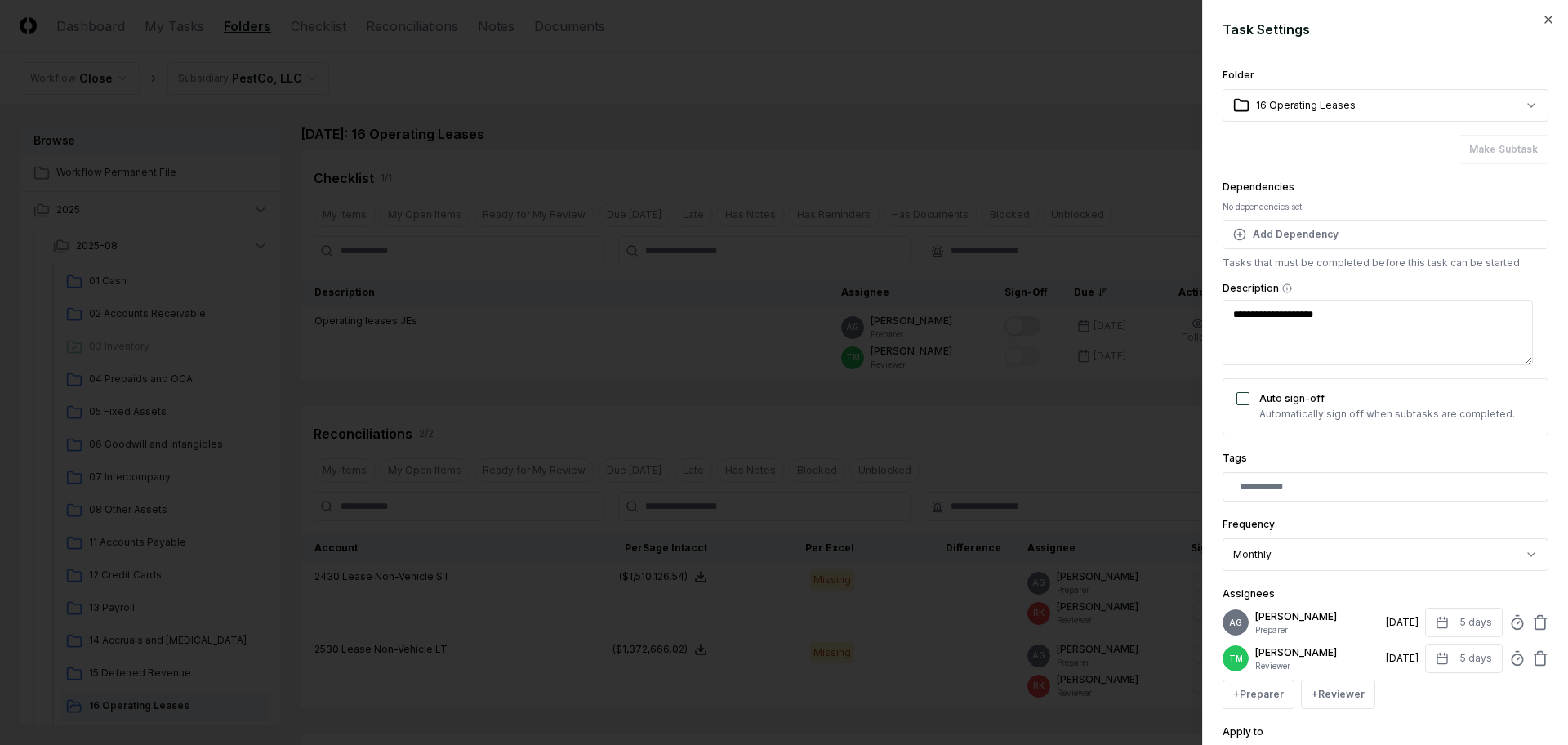
type textarea "*"
click at [540, 99] on div at bounding box center [784, 372] width 1568 height 745
